Goal: Entertainment & Leisure: Consume media (video, audio)

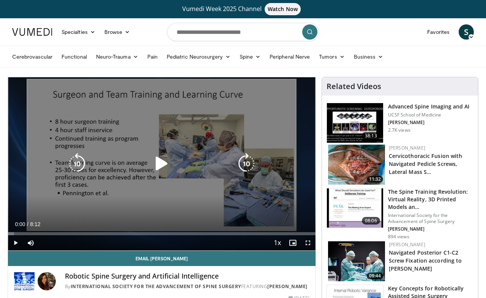
click at [164, 164] on icon "Video Player" at bounding box center [161, 163] width 21 height 21
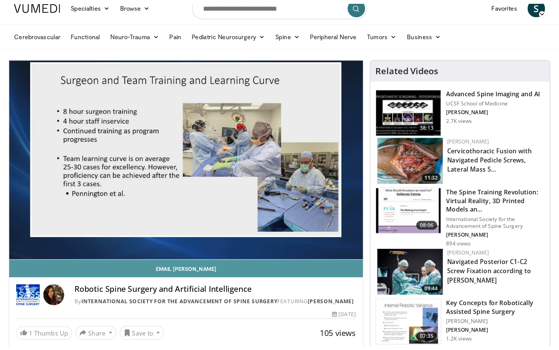
scroll to position [26, 0]
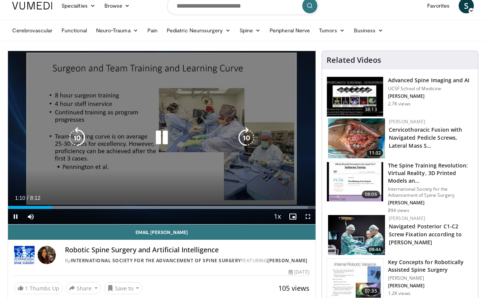
click at [161, 138] on icon "Video Player" at bounding box center [161, 137] width 21 height 21
click at [78, 136] on icon "Video Player" at bounding box center [77, 137] width 21 height 21
click at [158, 142] on icon "Video Player" at bounding box center [161, 137] width 21 height 21
click at [157, 141] on icon "Video Player" at bounding box center [161, 137] width 21 height 21
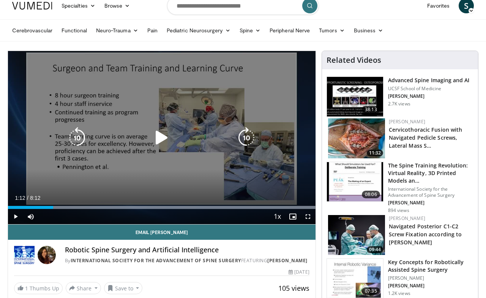
click at [159, 137] on icon "Video Player" at bounding box center [161, 137] width 21 height 21
click at [164, 138] on icon "Video Player" at bounding box center [161, 137] width 21 height 21
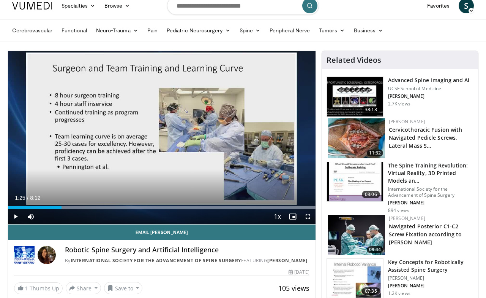
click at [307, 217] on span "Video Player" at bounding box center [308, 216] width 15 height 15
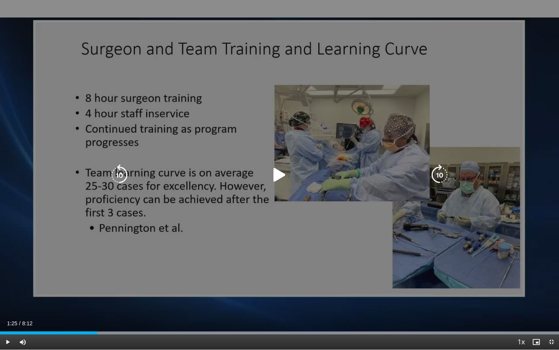
click at [280, 169] on icon "Video Player" at bounding box center [279, 174] width 21 height 21
click at [277, 178] on icon "Video Player" at bounding box center [279, 174] width 21 height 21
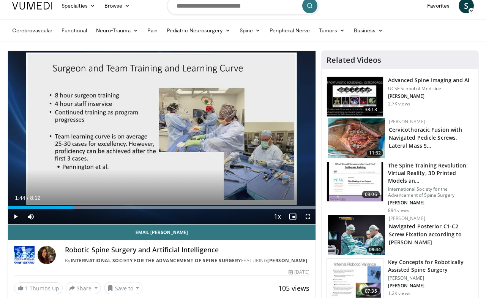
click at [16, 217] on span "Video Player" at bounding box center [15, 216] width 15 height 15
click at [15, 217] on span "Video Player" at bounding box center [15, 216] width 15 height 15
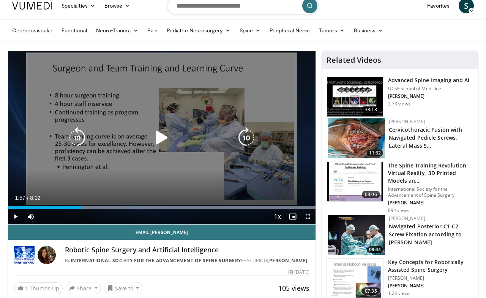
click at [82, 139] on icon "Video Player" at bounding box center [77, 137] width 21 height 21
click at [81, 139] on div "10 seconds Tap to unmute" at bounding box center [162, 137] width 308 height 173
click at [161, 136] on icon "Video Player" at bounding box center [161, 137] width 21 height 21
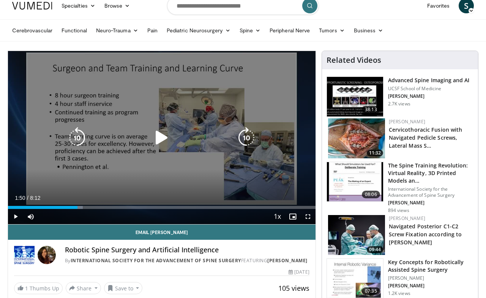
click at [157, 139] on icon "Video Player" at bounding box center [161, 137] width 21 height 21
click at [81, 137] on icon "Video Player" at bounding box center [77, 137] width 21 height 21
click at [160, 137] on icon "Video Player" at bounding box center [161, 137] width 21 height 21
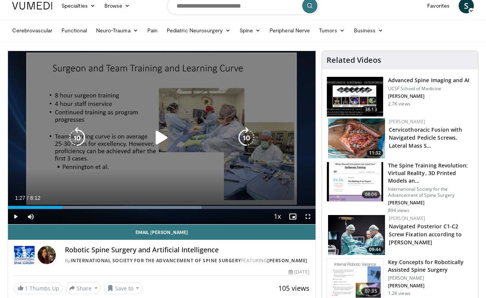
click at [158, 138] on icon "Video Player" at bounding box center [161, 137] width 21 height 21
click at [163, 140] on icon "Video Player" at bounding box center [161, 137] width 21 height 21
click at [158, 136] on icon "Video Player" at bounding box center [161, 137] width 21 height 21
click at [163, 140] on icon "Video Player" at bounding box center [161, 137] width 21 height 21
click at [157, 136] on icon "Video Player" at bounding box center [161, 137] width 21 height 21
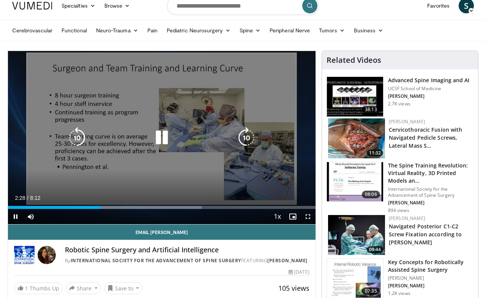
click at [160, 141] on icon "Video Player" at bounding box center [161, 137] width 21 height 21
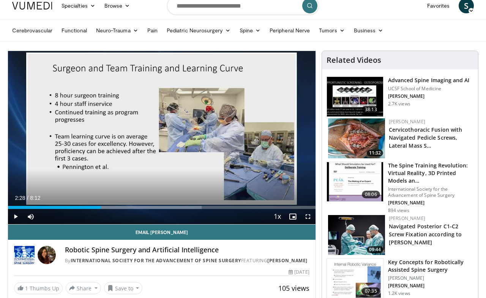
click at [307, 217] on span "Video Player" at bounding box center [308, 216] width 15 height 15
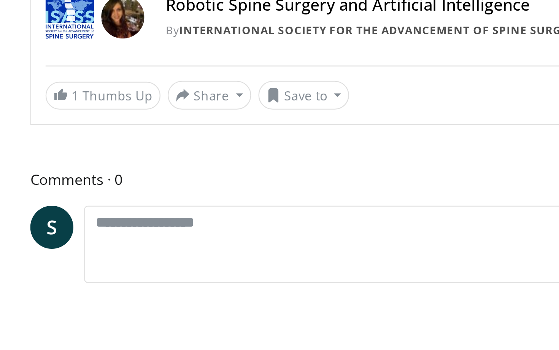
scroll to position [32, 0]
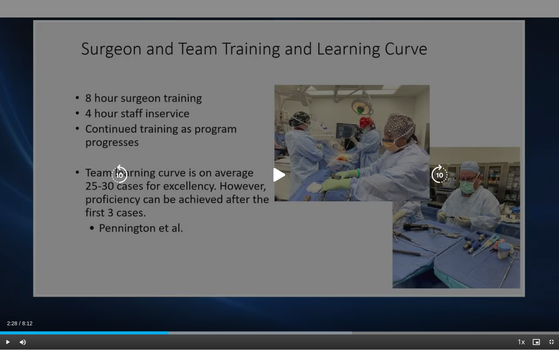
click at [359, 14] on div "30 seconds Tap to unmute" at bounding box center [279, 174] width 559 height 349
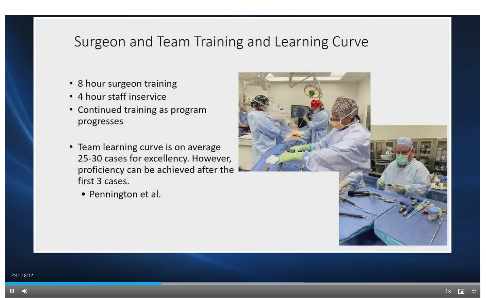
scroll to position [26, 0]
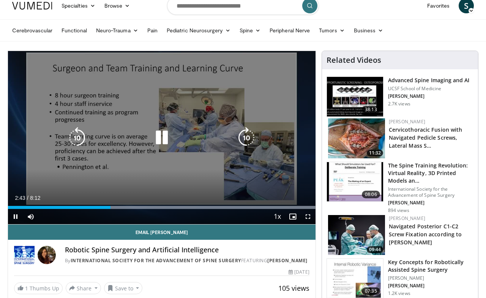
click at [160, 137] on icon "Video Player" at bounding box center [161, 137] width 21 height 21
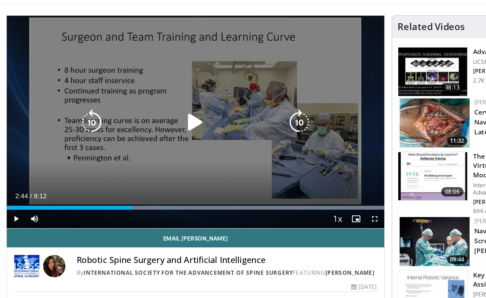
scroll to position [42, 0]
